Goal: Transaction & Acquisition: Download file/media

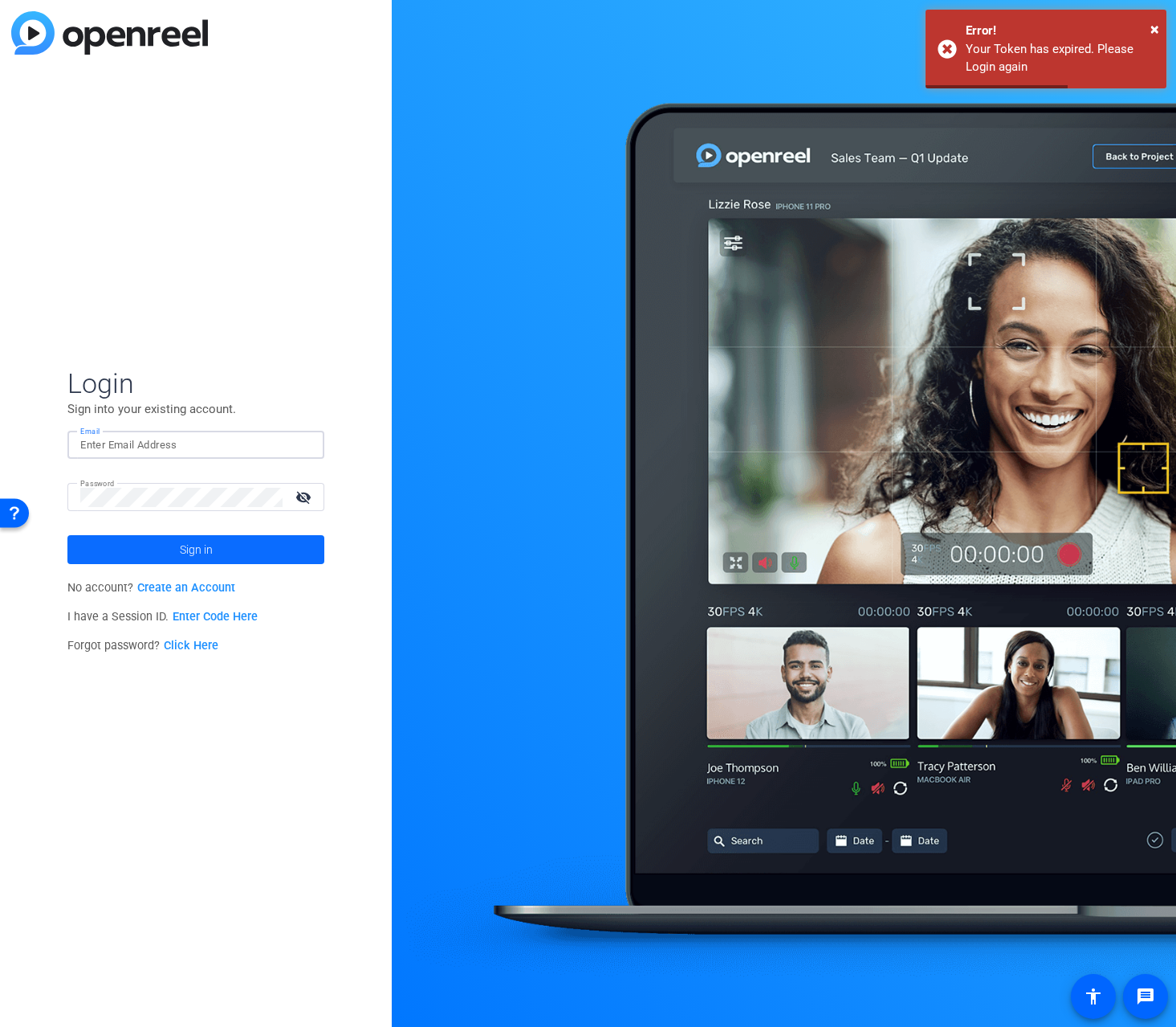
type input "[PERSON_NAME][EMAIL_ADDRESS][DOMAIN_NAME]"
click at [193, 548] on span "Sign in" at bounding box center [195, 549] width 33 height 40
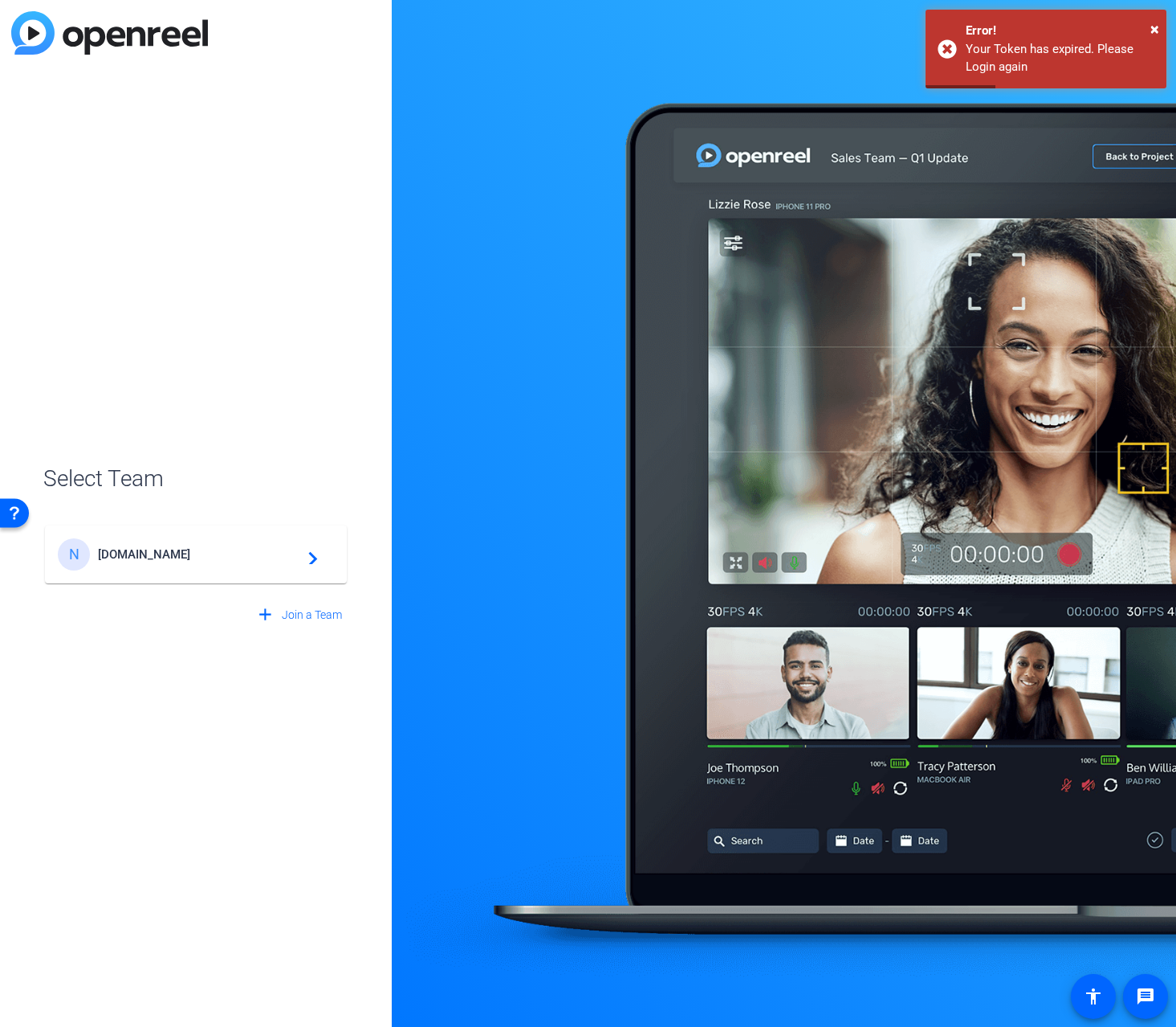
click at [182, 550] on span "[DOMAIN_NAME]" at bounding box center [197, 554] width 200 height 15
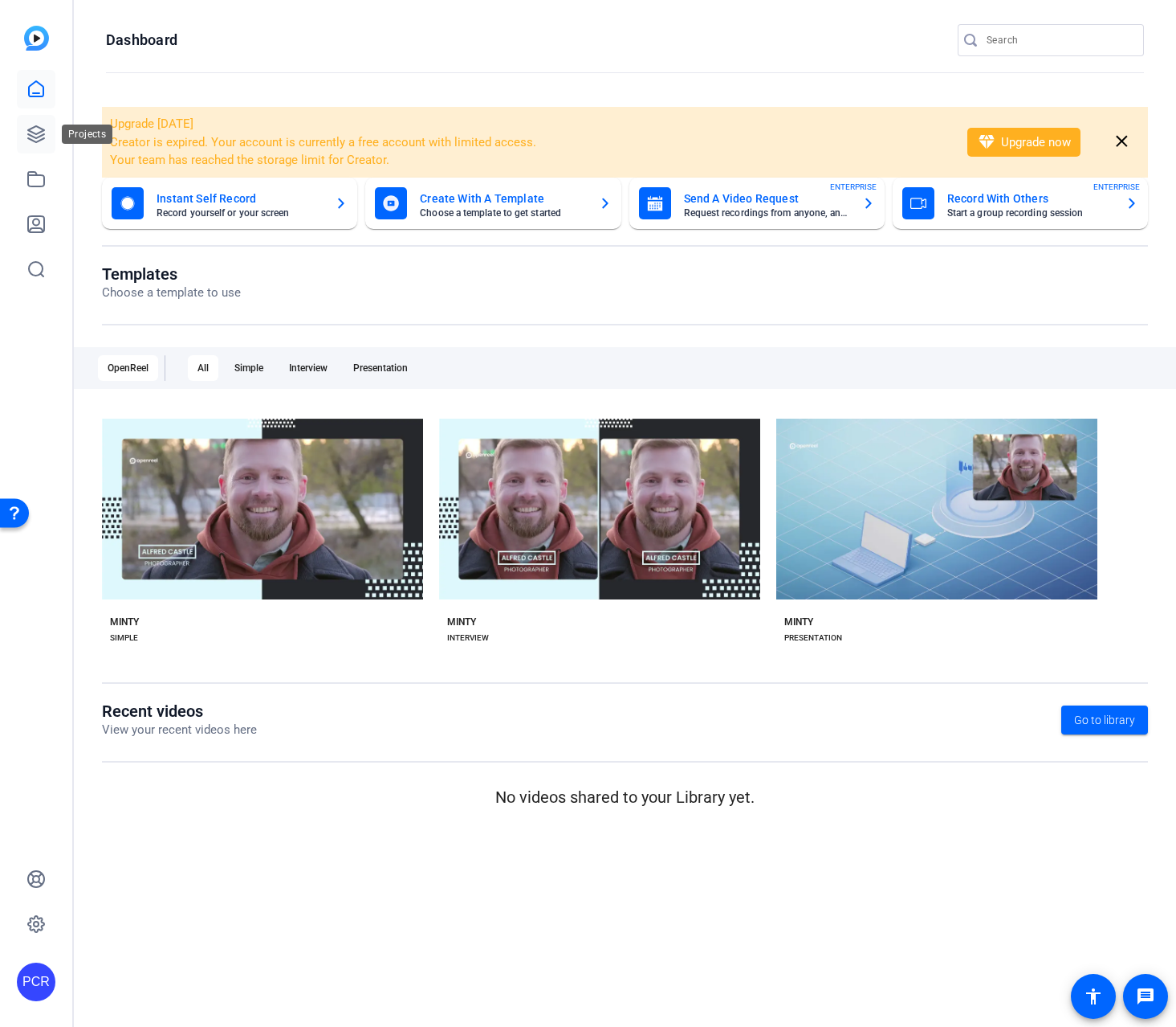
click at [28, 120] on link at bounding box center [36, 134] width 39 height 39
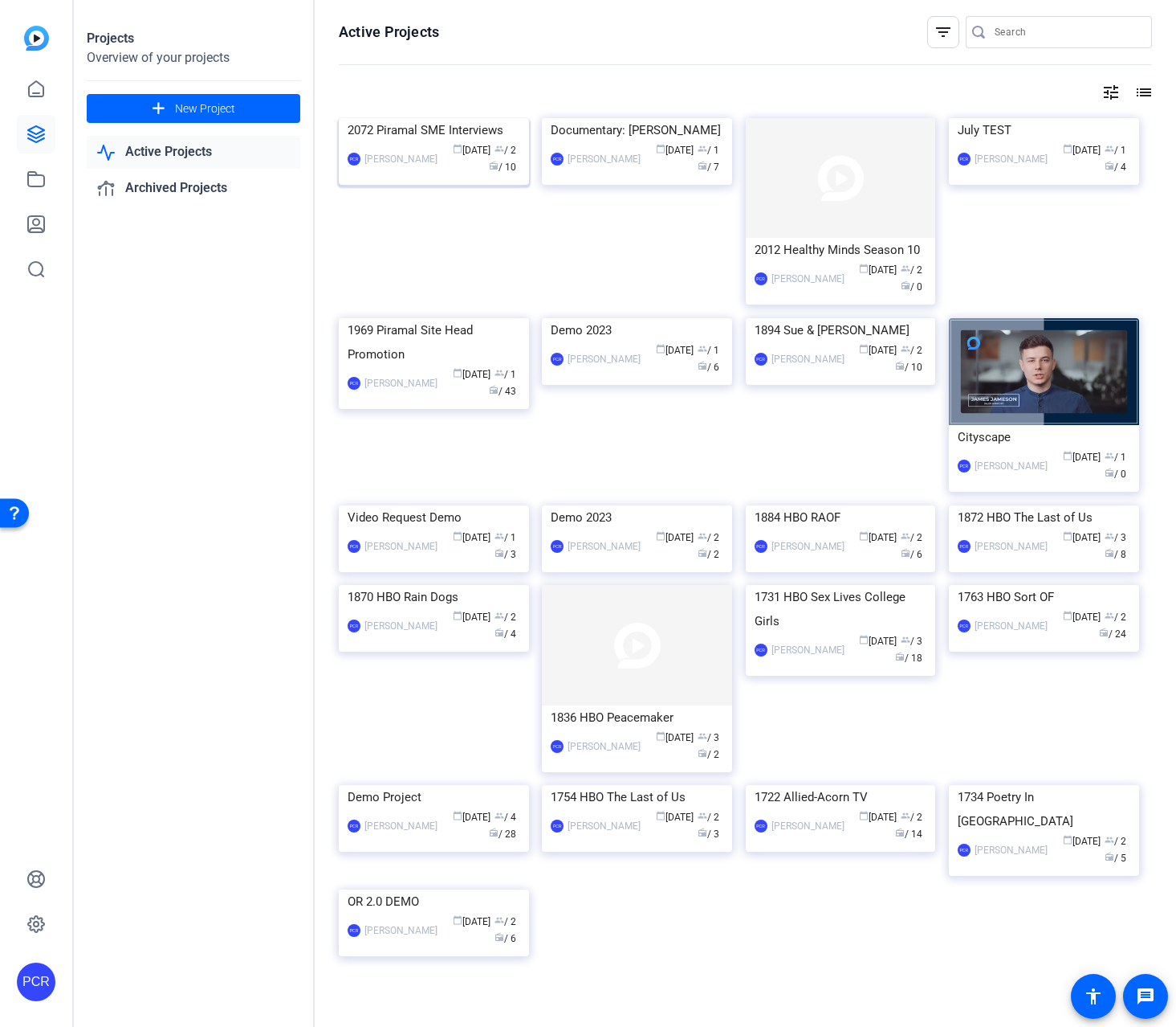
click at [436, 118] on img at bounding box center [434, 118] width 190 height 0
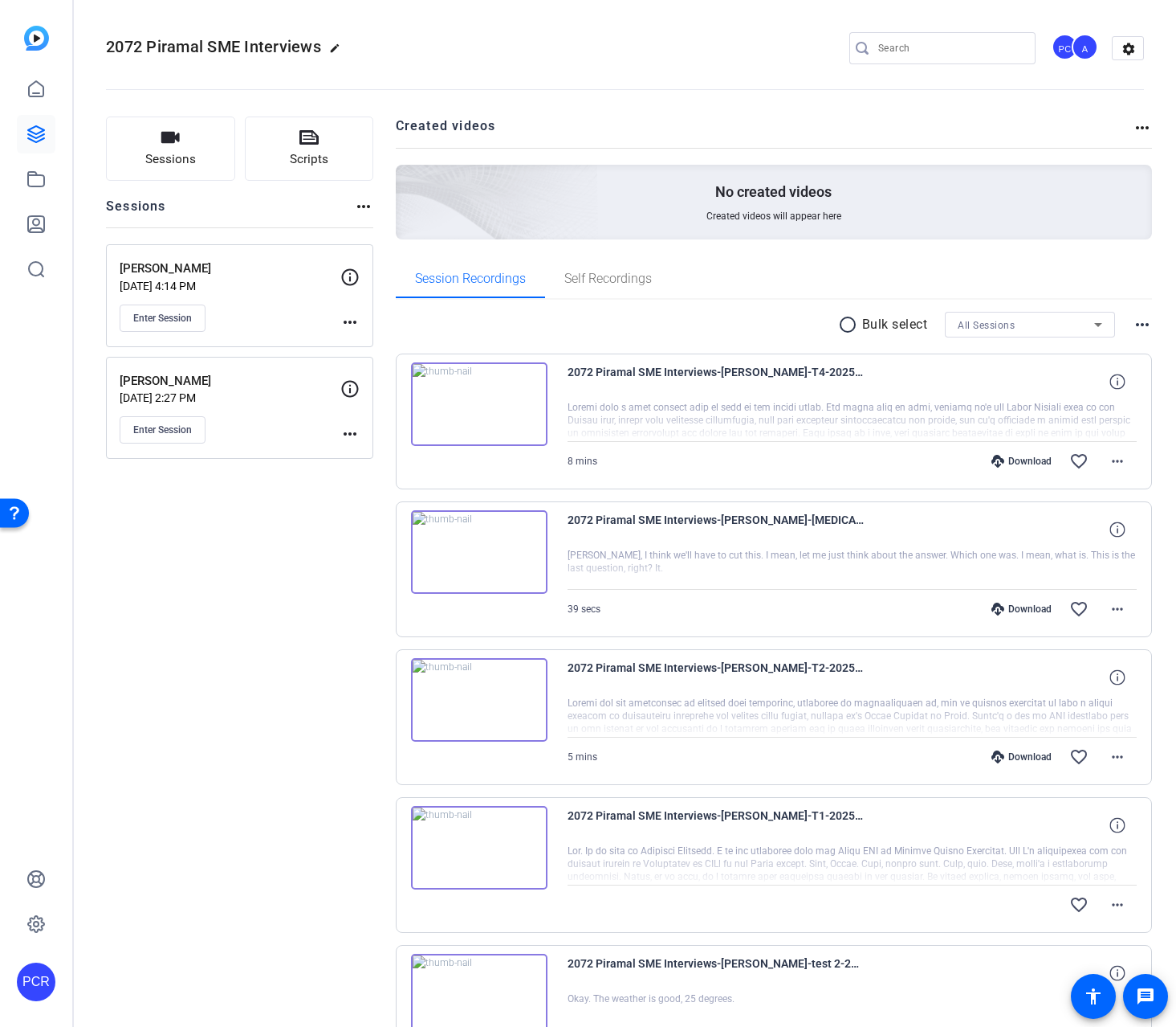
click at [842, 325] on mat-icon "radio_button_unchecked" at bounding box center [850, 324] width 24 height 19
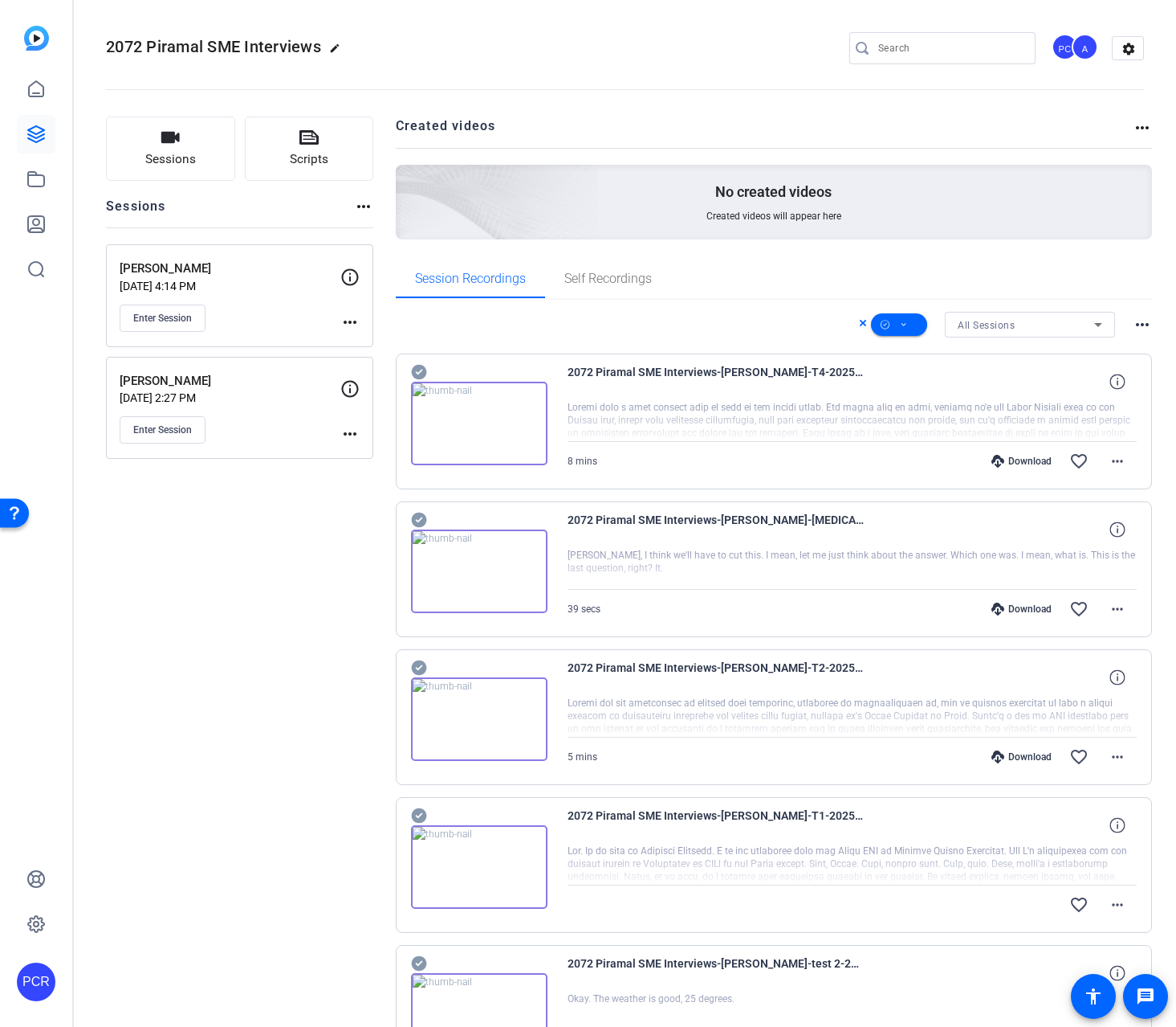
click at [418, 373] on icon at bounding box center [420, 371] width 16 height 19
click at [418, 511] on icon at bounding box center [420, 519] width 16 height 19
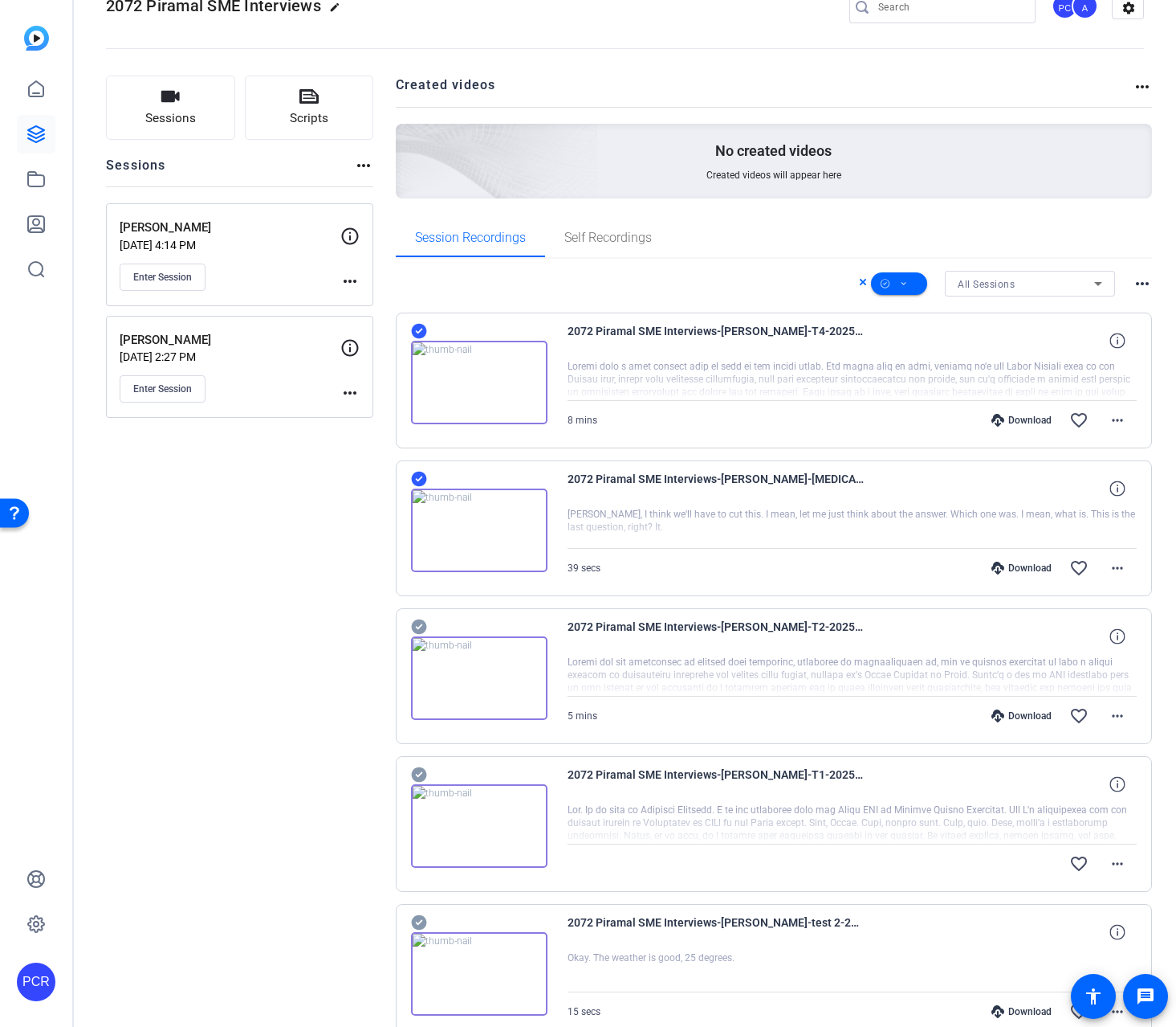
scroll to position [70, 0]
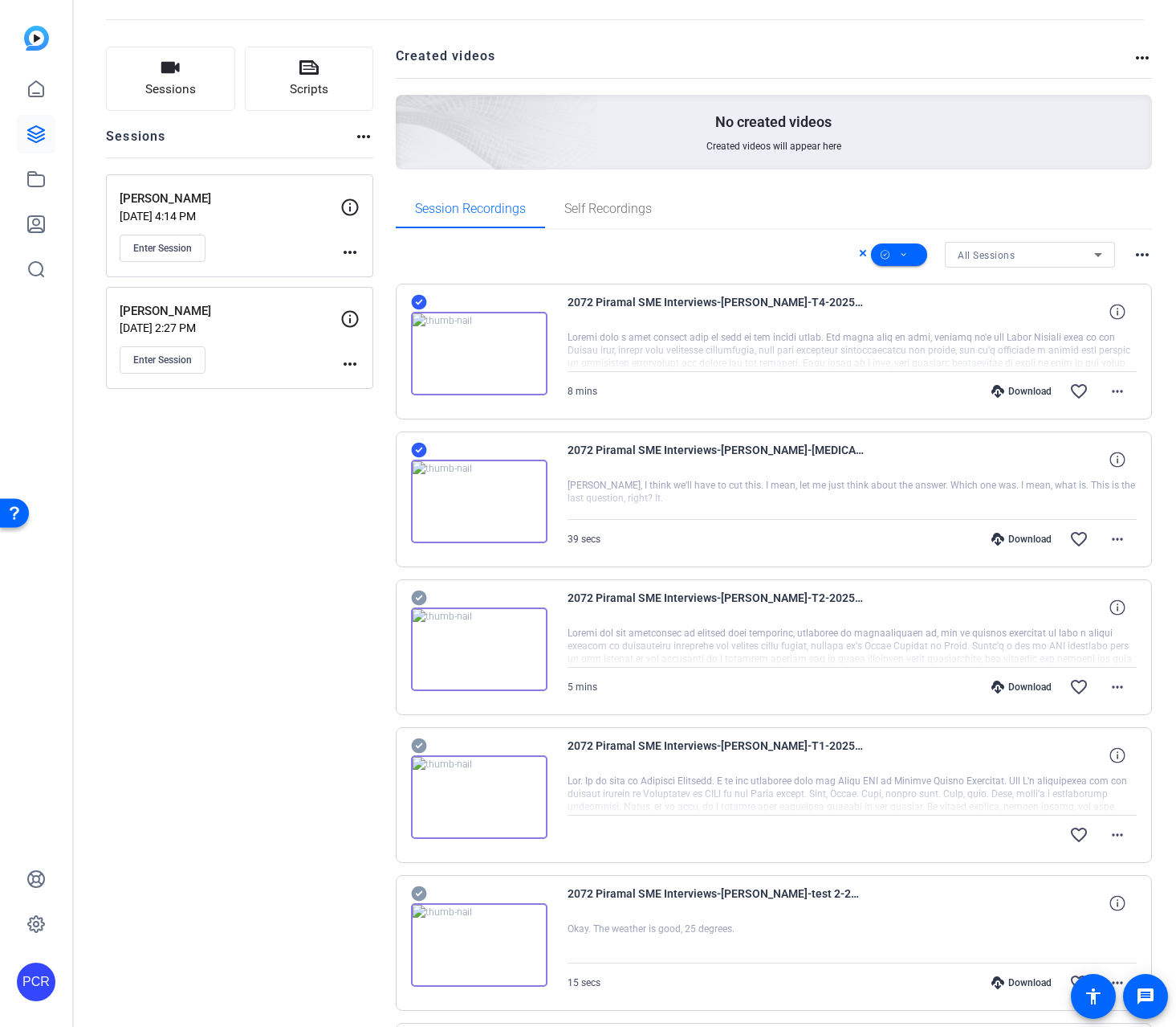
drag, startPoint x: 419, startPoint y: 888, endPoint x: 427, endPoint y: 826, distance: 62.5
click at [422, 884] on icon at bounding box center [420, 892] width 16 height 19
click at [417, 741] on icon at bounding box center [419, 745] width 15 height 15
click at [421, 591] on icon at bounding box center [419, 597] width 15 height 15
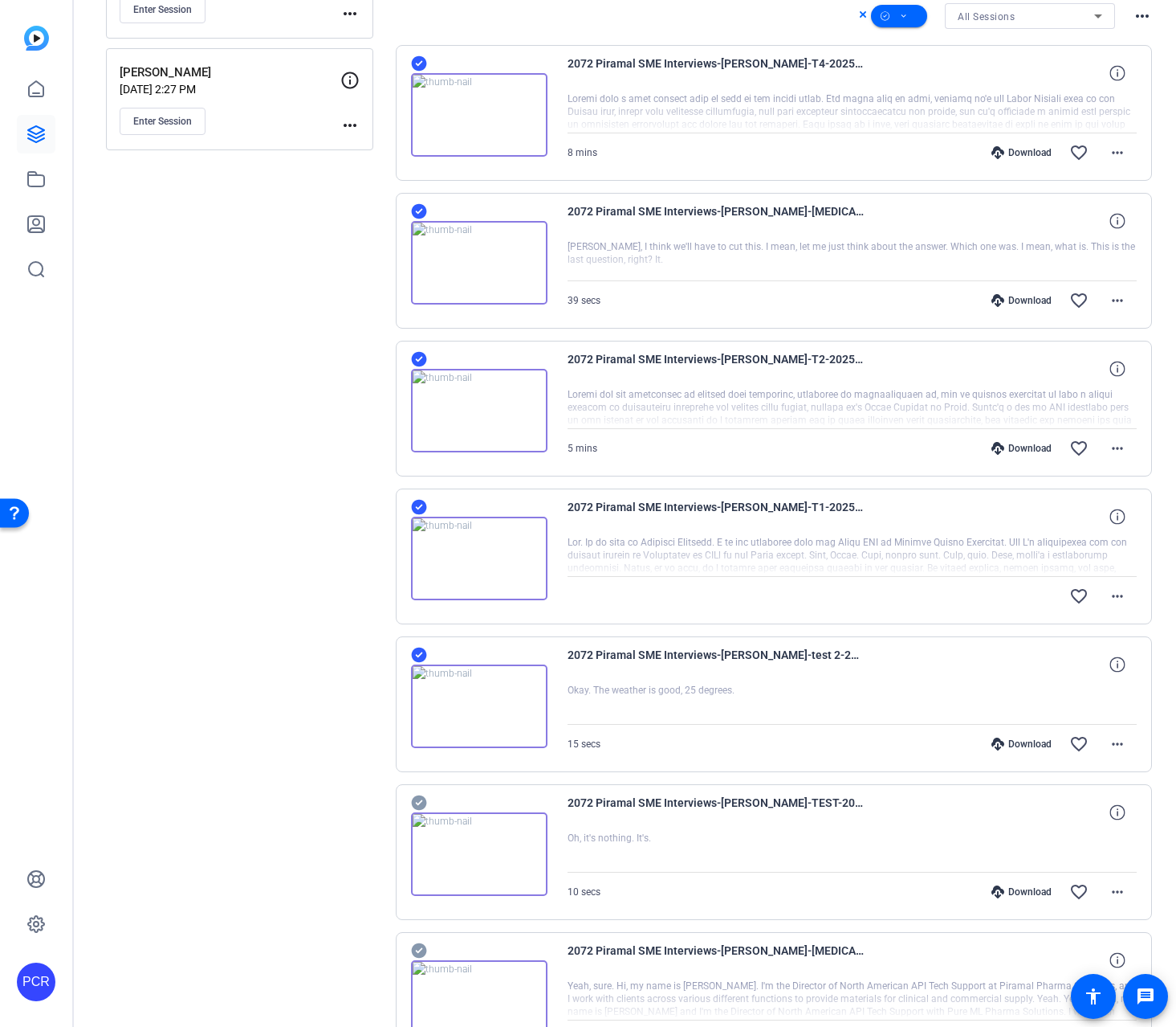
scroll to position [374, 0]
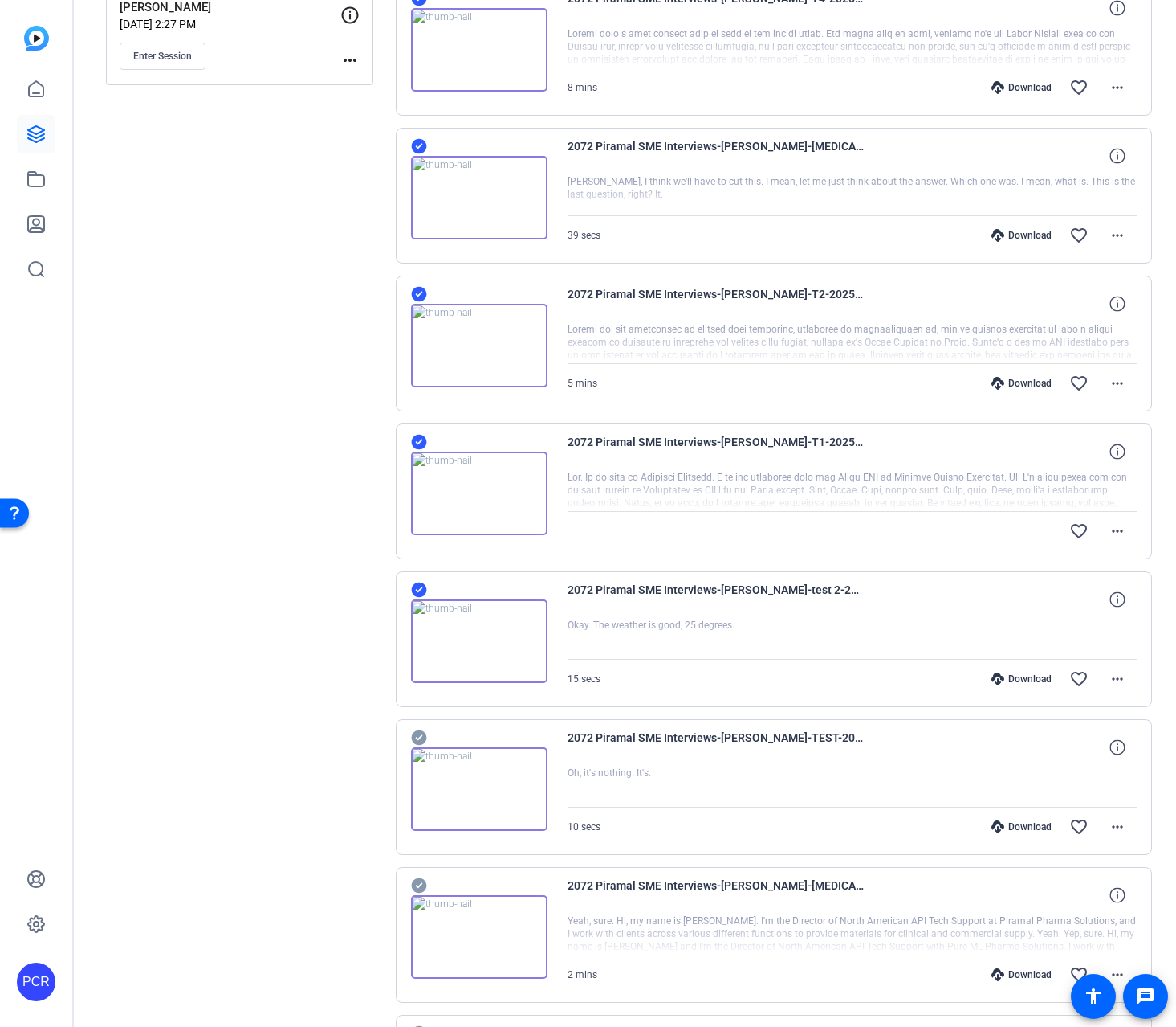
click at [420, 737] on icon at bounding box center [420, 737] width 16 height 19
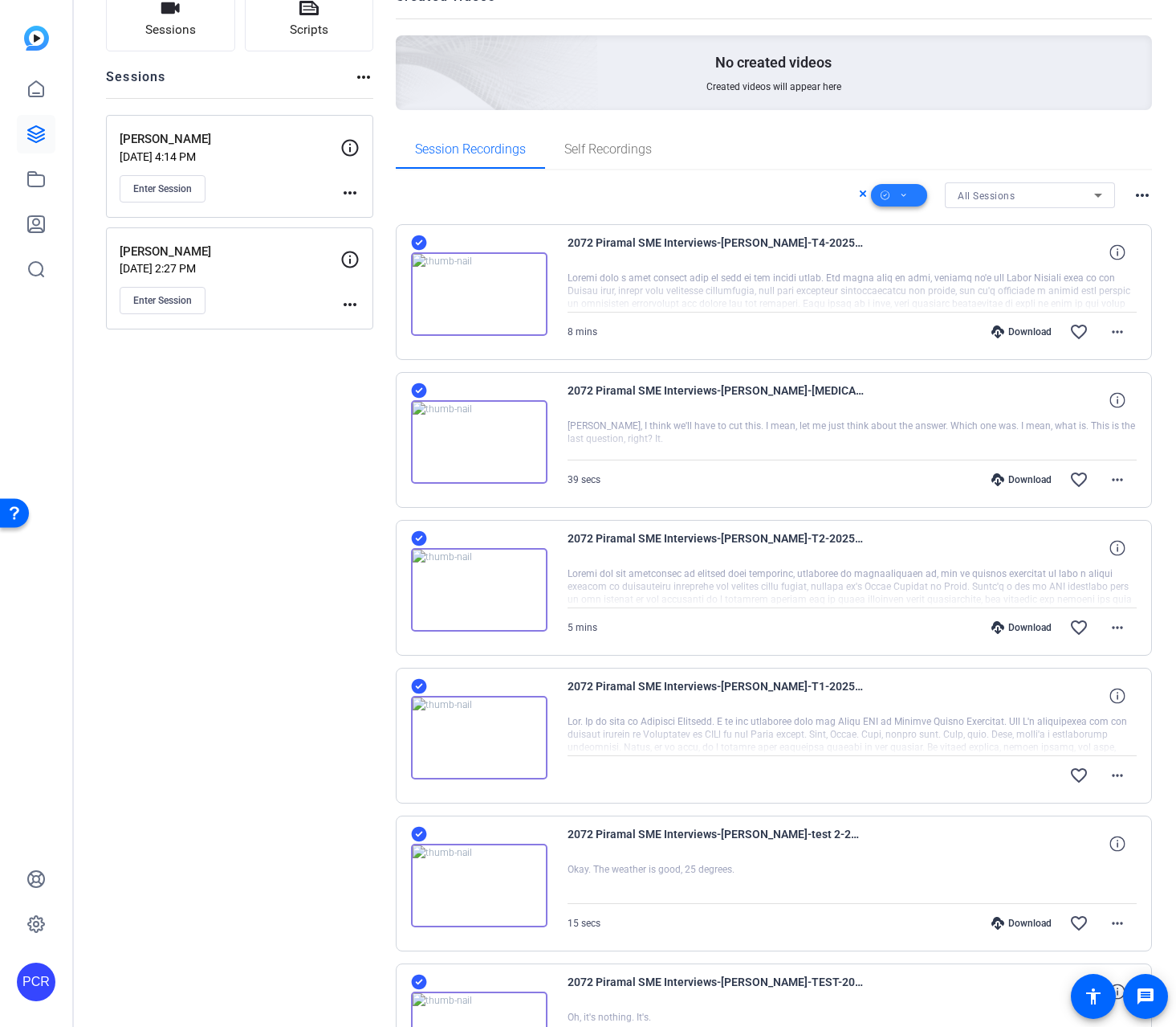
click at [903, 192] on span at bounding box center [899, 194] width 56 height 39
click at [929, 255] on span "Download Original" at bounding box center [917, 260] width 85 height 19
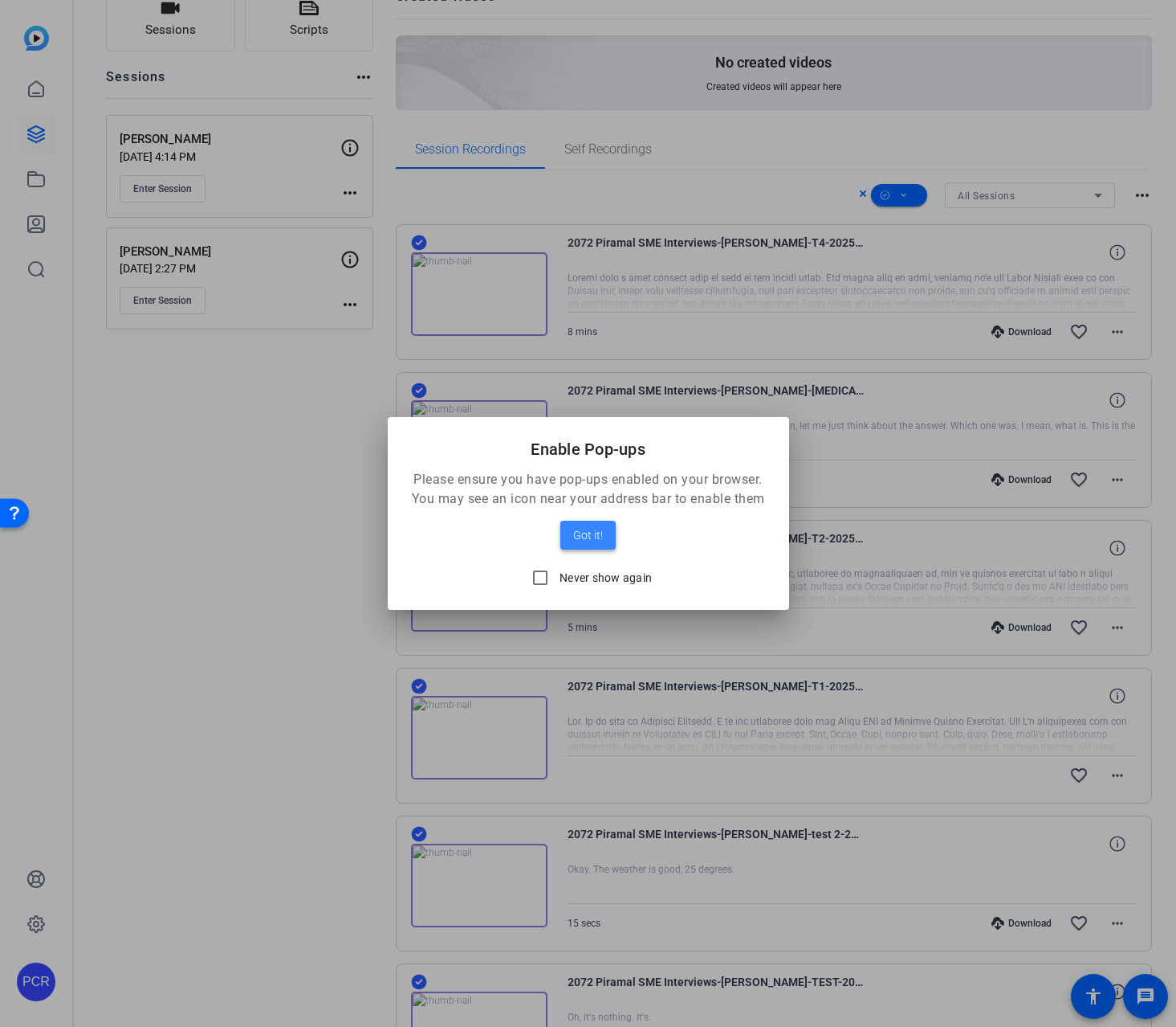
click at [591, 527] on span "Got it!" at bounding box center [588, 534] width 30 height 19
